Goal: Communication & Community: Answer question/provide support

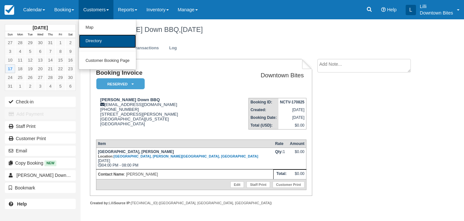
click at [102, 42] on link "Directory" at bounding box center [107, 41] width 57 height 14
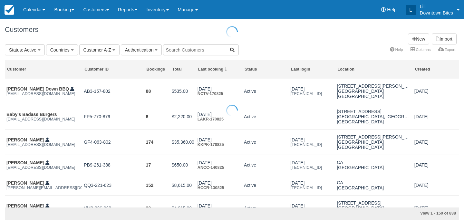
click at [206, 44] on div at bounding box center [232, 110] width 464 height 221
click at [205, 48] on input "text" at bounding box center [194, 49] width 63 height 11
type input "lala"
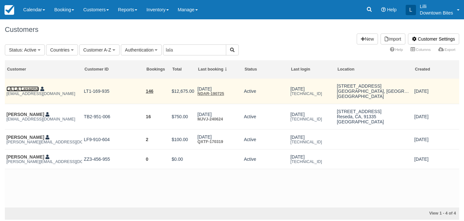
click at [12, 91] on link "LA LA Lasagna" at bounding box center [22, 88] width 33 height 5
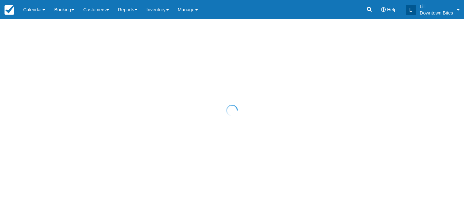
select select "50"
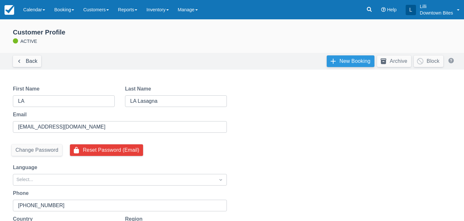
click at [364, 60] on link "New Booking" at bounding box center [351, 61] width 48 height 12
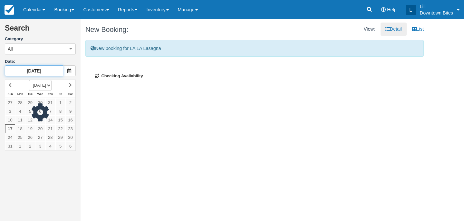
click at [54, 72] on input "08/17/25" at bounding box center [34, 70] width 58 height 11
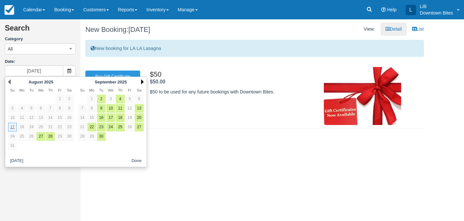
click at [141, 80] on link "Next" at bounding box center [142, 81] width 3 height 5
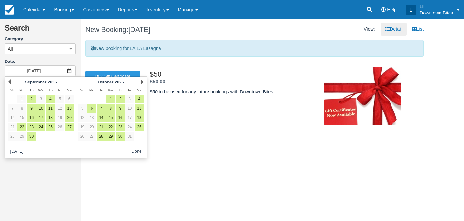
click at [141, 80] on link "Next" at bounding box center [142, 81] width 3 height 5
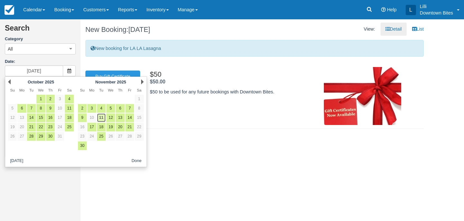
click at [99, 117] on link "11" at bounding box center [101, 117] width 9 height 9
type input "11/11/25"
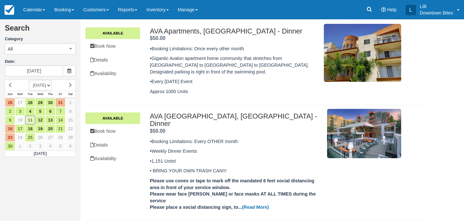
scroll to position [111, 0]
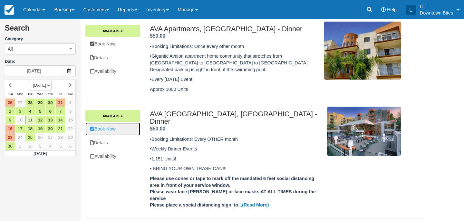
click at [113, 128] on link "Book Now" at bounding box center [112, 128] width 55 height 13
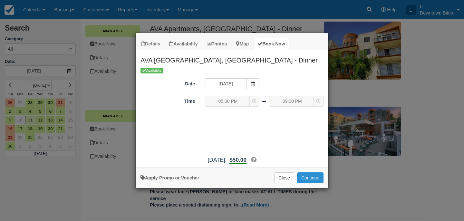
click at [314, 176] on button "Continue" at bounding box center [310, 177] width 26 height 11
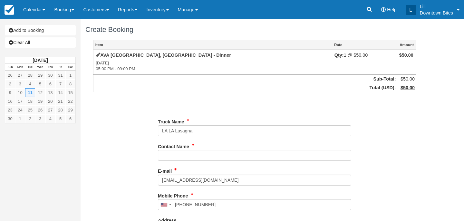
type input "[PHONE_NUMBER]"
click at [51, 28] on link "Add to Booking" at bounding box center [40, 30] width 71 height 10
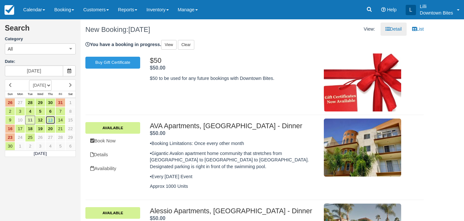
click at [49, 120] on link "13" at bounding box center [50, 120] width 10 height 9
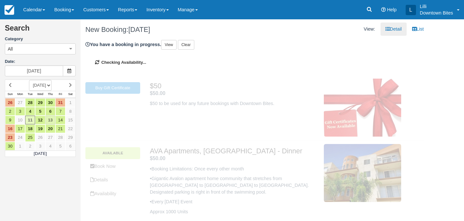
type input "11/13/25"
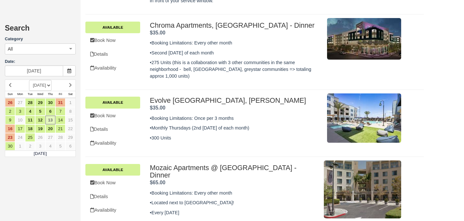
scroll to position [301, 0]
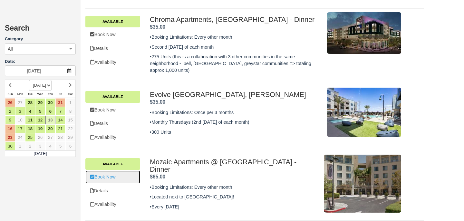
click at [109, 170] on link "Book Now" at bounding box center [112, 176] width 55 height 13
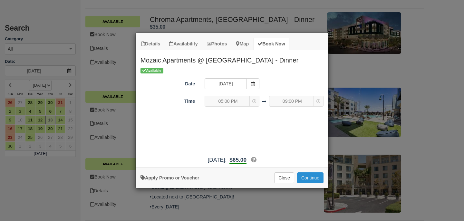
click at [319, 181] on button "Continue" at bounding box center [310, 177] width 26 height 11
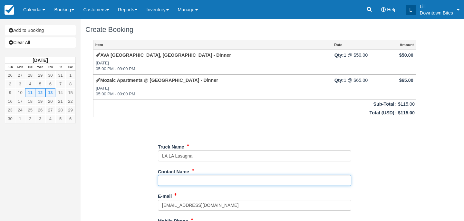
click at [199, 179] on input "Contact Name" at bounding box center [254, 180] width 193 height 11
type input "Maurizio"
type input "[PHONE_NUMBER]"
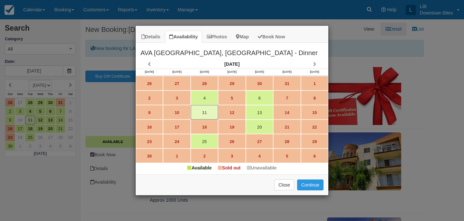
scroll to position [115, 0]
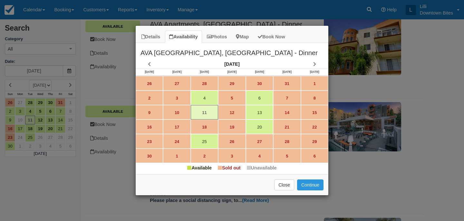
click at [292, 15] on div "Details Availability Photos Map Book Now AVA Toluca Hills, Los Angeles - Dinner…" at bounding box center [232, 110] width 464 height 221
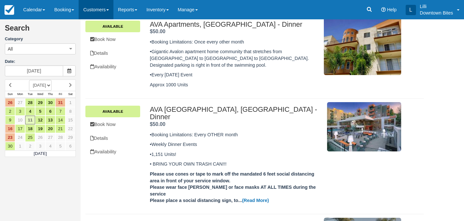
click at [102, 10] on link "Customers" at bounding box center [96, 9] width 35 height 19
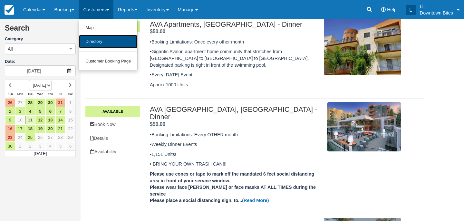
click at [100, 45] on link "Directory" at bounding box center [108, 42] width 58 height 14
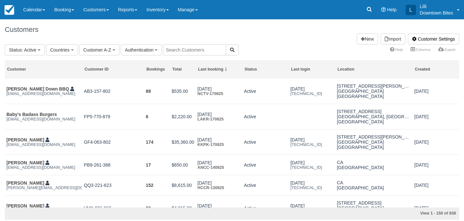
click at [206, 51] on input "text" at bounding box center [194, 49] width 63 height 11
type input "lala"
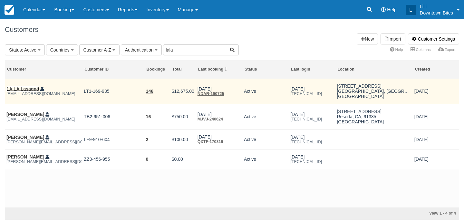
click at [30, 87] on link "LA LA Lasagna" at bounding box center [22, 88] width 33 height 5
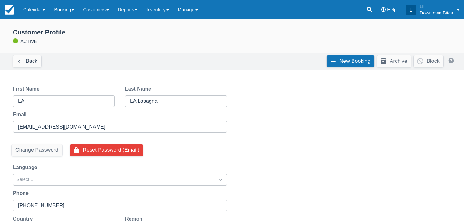
select select "50"
click at [357, 68] on div "New Booking Archive Block" at bounding box center [391, 61] width 135 height 17
click at [354, 62] on link "New Booking" at bounding box center [351, 61] width 48 height 12
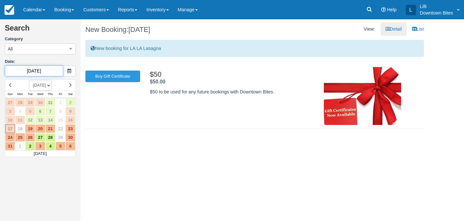
click at [54, 70] on input "08/17/25" at bounding box center [34, 70] width 58 height 11
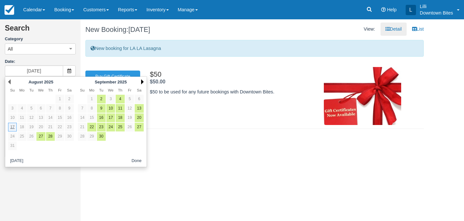
click at [141, 81] on link "Next" at bounding box center [142, 81] width 3 height 5
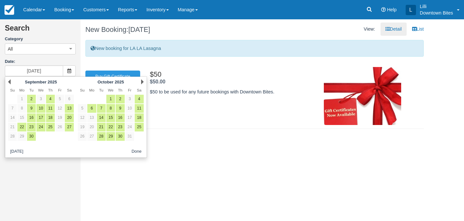
click at [141, 81] on link "Next" at bounding box center [142, 81] width 3 height 5
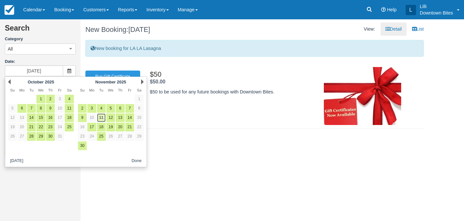
click at [102, 117] on link "11" at bounding box center [101, 117] width 9 height 9
type input "11/11/25"
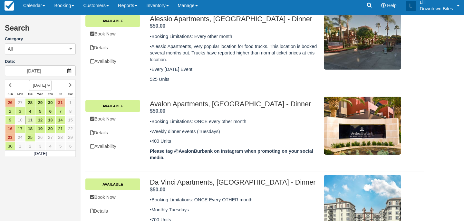
scroll to position [34, 0]
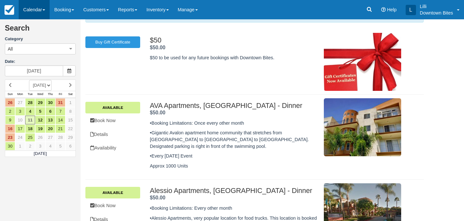
click at [30, 9] on link "Calendar" at bounding box center [34, 9] width 31 height 19
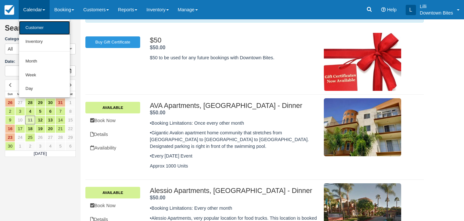
click at [33, 31] on link "Customer" at bounding box center [44, 28] width 51 height 14
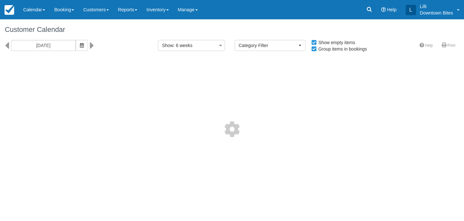
select select
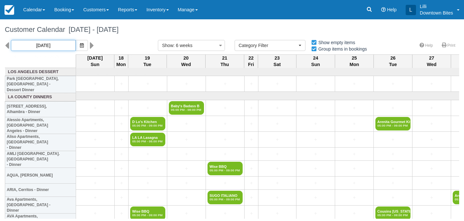
click at [53, 43] on input "08/17/25" at bounding box center [43, 45] width 65 height 11
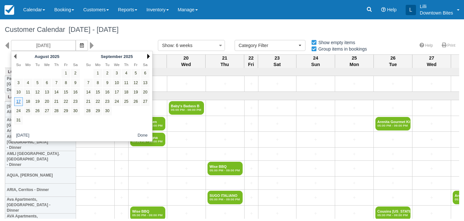
click at [147, 56] on link "Next" at bounding box center [148, 56] width 3 height 5
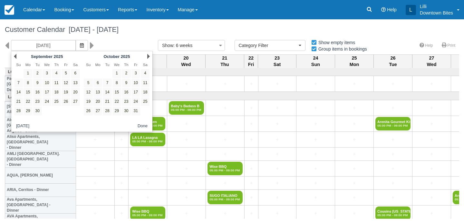
click at [147, 56] on link "Next" at bounding box center [148, 56] width 3 height 5
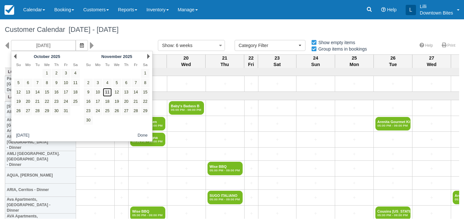
click at [106, 91] on link "11" at bounding box center [107, 92] width 9 height 9
type input "11/11/25"
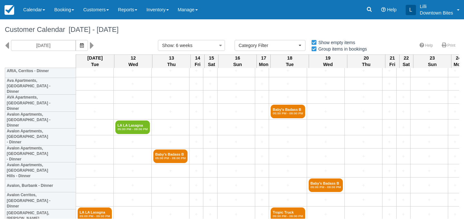
scroll to position [114, 0]
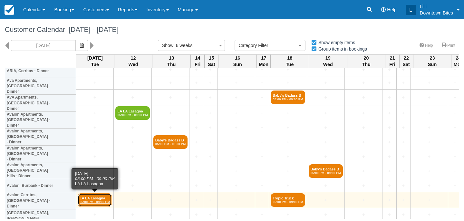
click at [87, 199] on link "LA LA Lasagna 05:00 PM - 09:00 PM" at bounding box center [95, 200] width 34 height 14
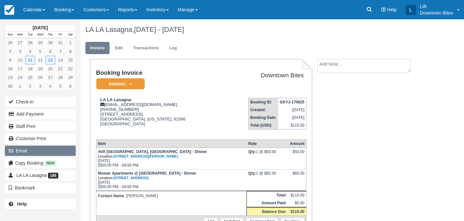
click at [37, 150] on button "Email" at bounding box center [40, 151] width 71 height 10
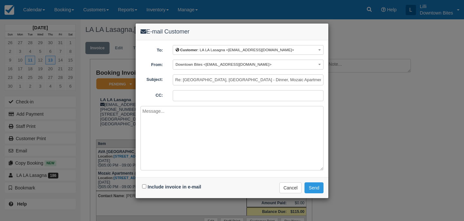
click at [189, 93] on input "CC:" at bounding box center [248, 95] width 151 height 11
click at [305, 182] on button "Send" at bounding box center [314, 187] width 19 height 11
type input "[EMAIL_ADDRESS][DOMAIN_NAME]"
click at [188, 113] on textarea at bounding box center [232, 138] width 183 height 64
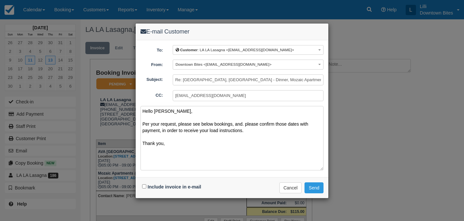
type textarea "Hello [PERSON_NAME], Per your request, please see below bookings, and. please c…"
click at [143, 187] on input "Include invoice in e-mail" at bounding box center [144, 186] width 4 height 4
checkbox input "true"
click at [313, 187] on button "Send" at bounding box center [314, 187] width 19 height 11
